Goal: Transaction & Acquisition: Purchase product/service

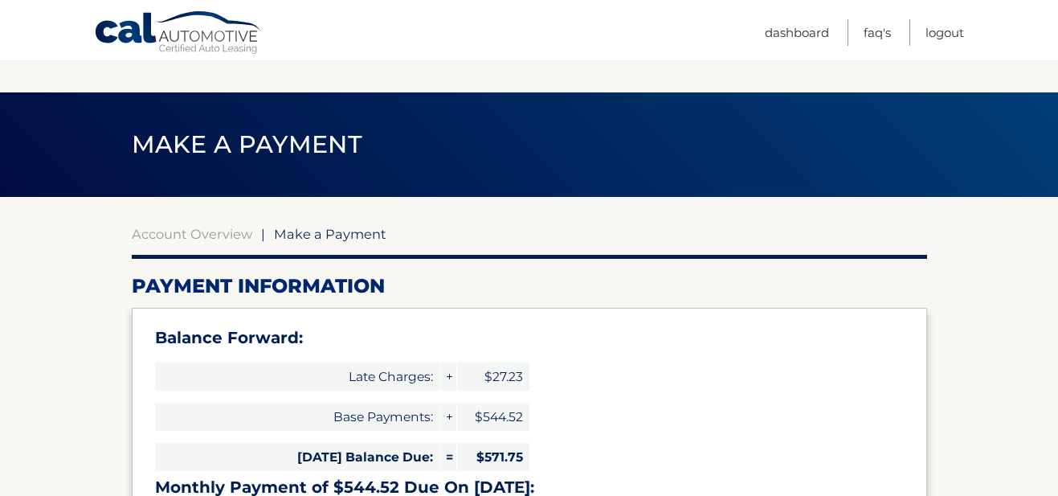
select select "Y2IxZmFjZjctMDgzYy00NzQ1LTgzMmQtODRmZjcwM2QyYjM1"
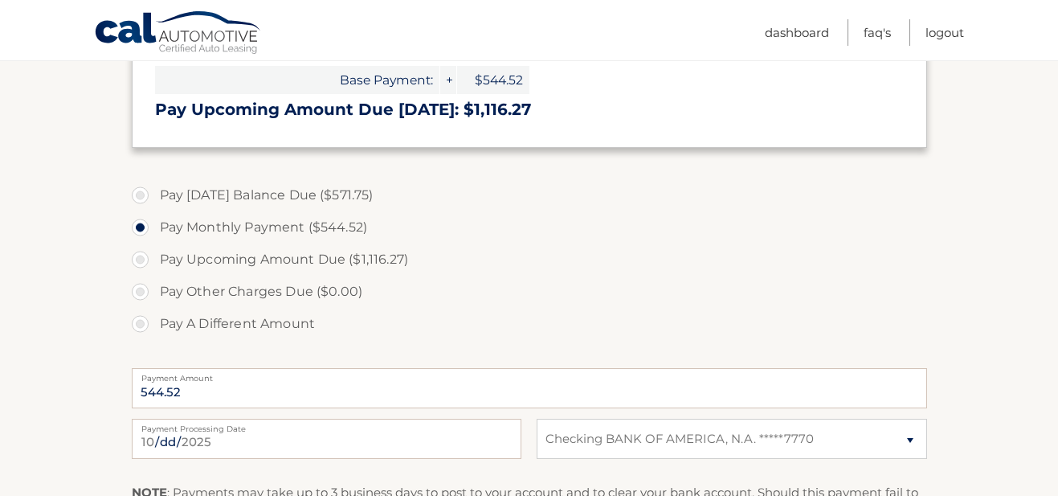
click at [399, 255] on label "Pay Upcoming Amount Due ($1,116.27)" at bounding box center [529, 259] width 795 height 32
click at [154, 255] on input "Pay Upcoming Amount Due ($1,116.27)" at bounding box center [146, 256] width 16 height 26
radio input "true"
type input "1116.27"
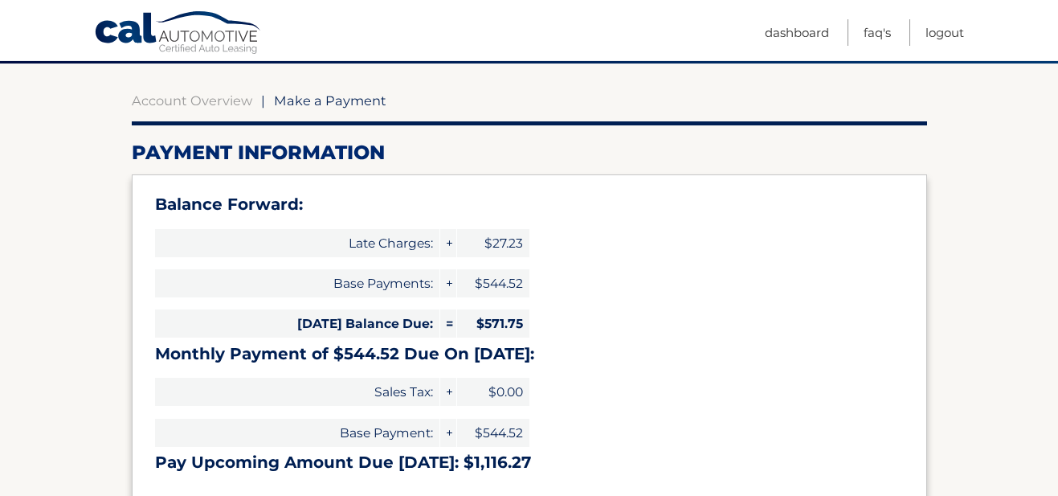
scroll to position [7, 0]
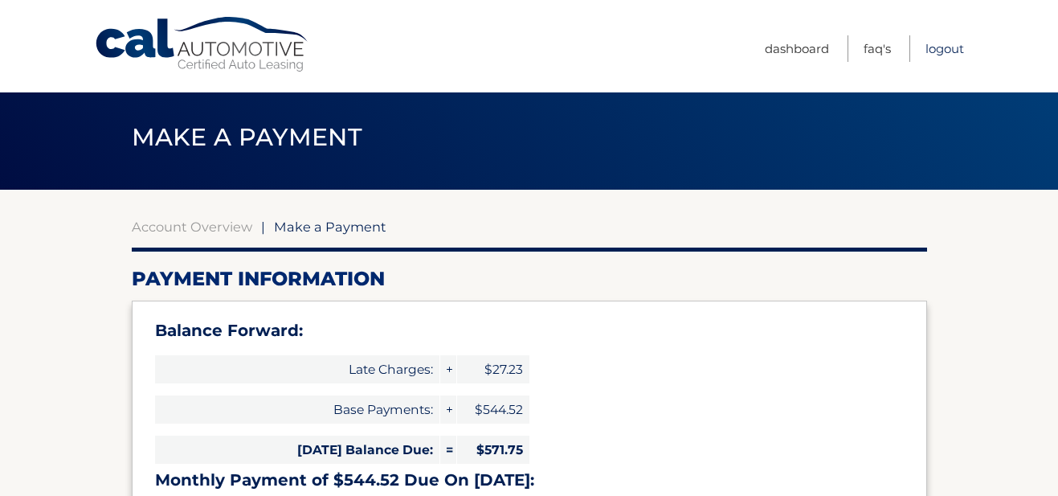
click at [944, 50] on link "Logout" at bounding box center [944, 48] width 39 height 27
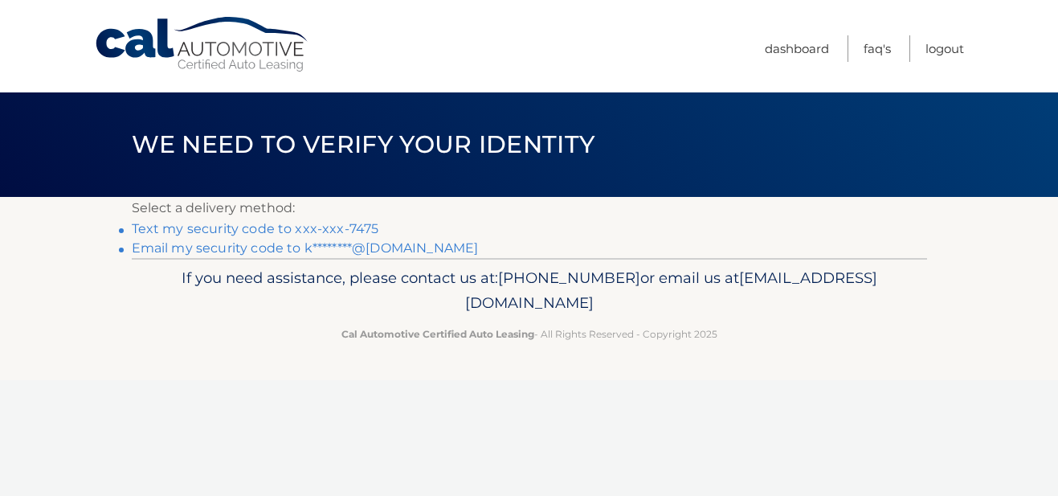
click at [356, 226] on link "Text my security code to xxx-xxx-7475" at bounding box center [255, 228] width 247 height 15
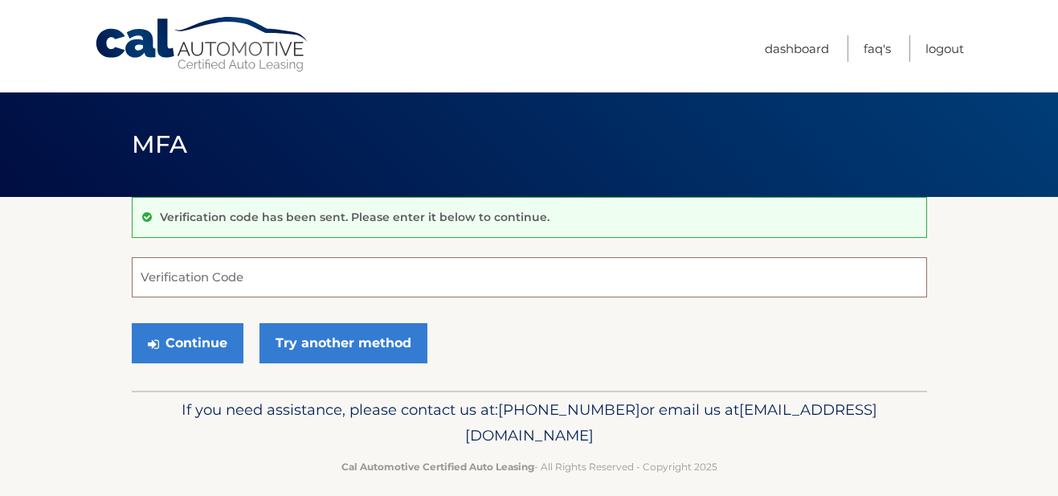
click at [342, 280] on input "Verification Code" at bounding box center [529, 277] width 795 height 40
type input "868532"
click at [186, 342] on button "Continue" at bounding box center [188, 343] width 112 height 40
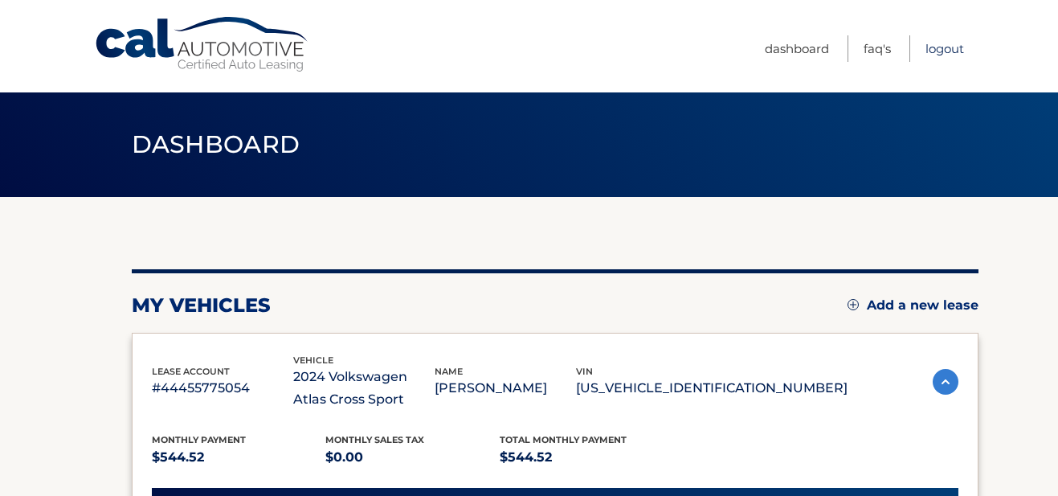
click at [943, 55] on link "Logout" at bounding box center [944, 48] width 39 height 27
